Goal: Entertainment & Leisure: Consume media (video, audio)

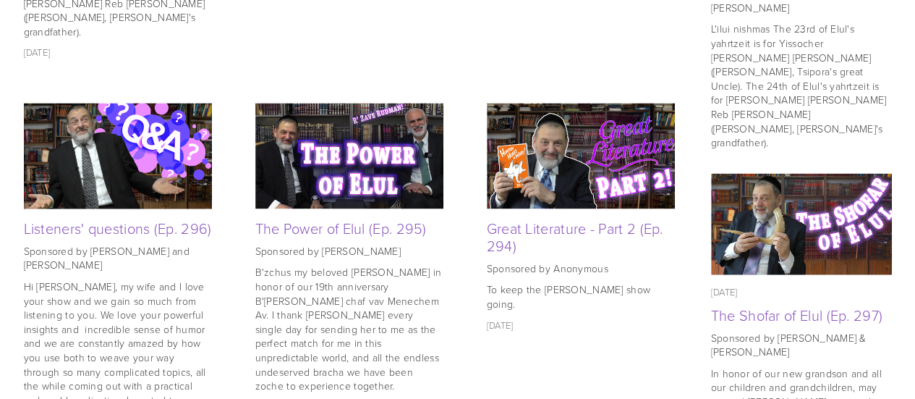
scroll to position [932, 0]
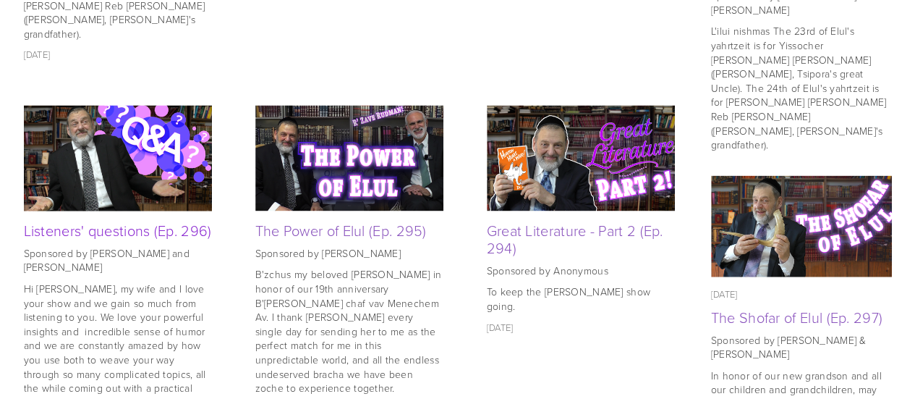
click at [77, 220] on link "Listeners' questions (Ep. 296)" at bounding box center [118, 230] width 188 height 20
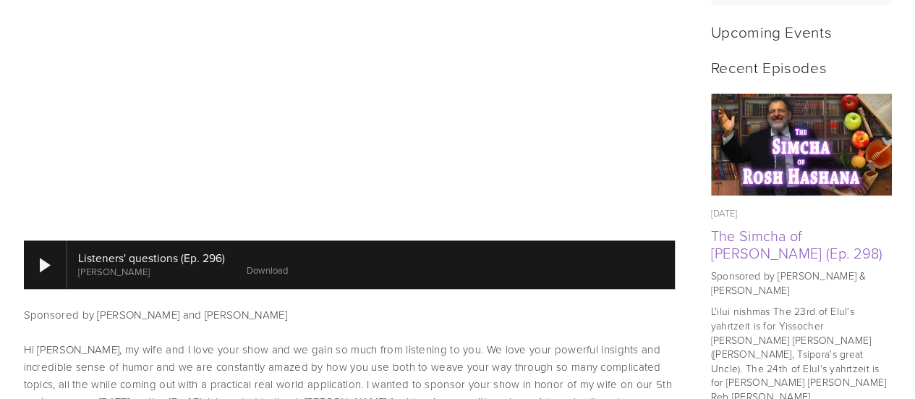
scroll to position [646, 0]
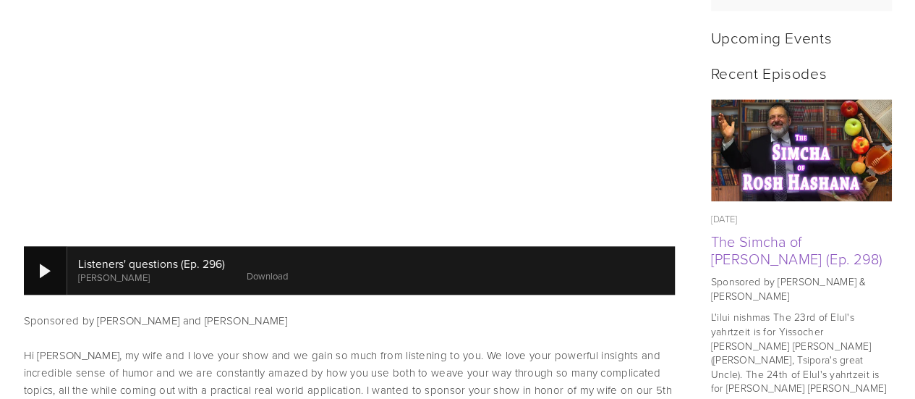
click at [49, 263] on div at bounding box center [45, 270] width 11 height 14
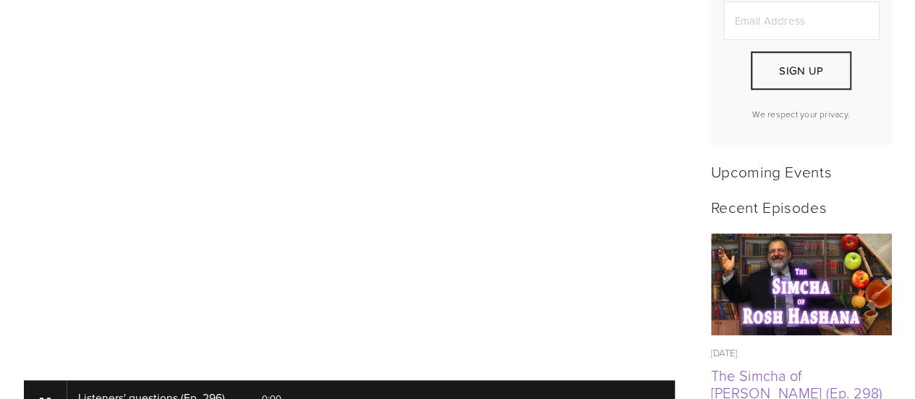
scroll to position [513, 0]
